Goal: Transaction & Acquisition: Book appointment/travel/reservation

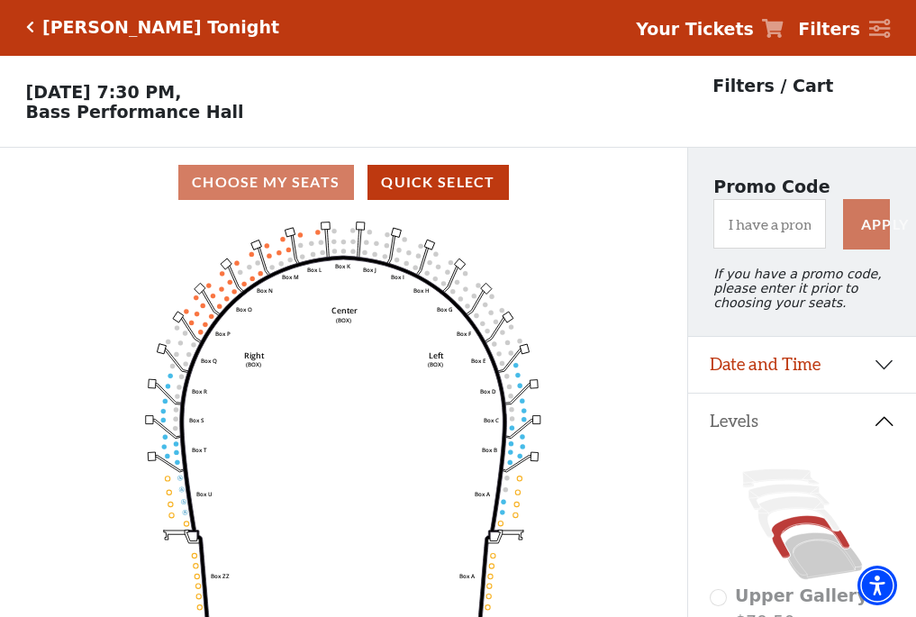
scroll to position [84, 0]
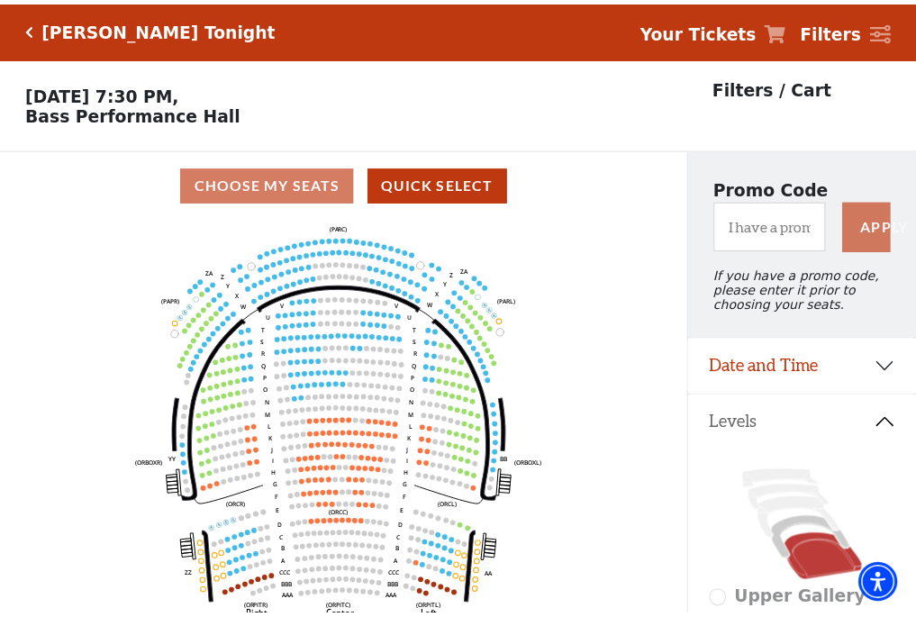
scroll to position [84, 0]
